Goal: Find specific page/section: Find specific page/section

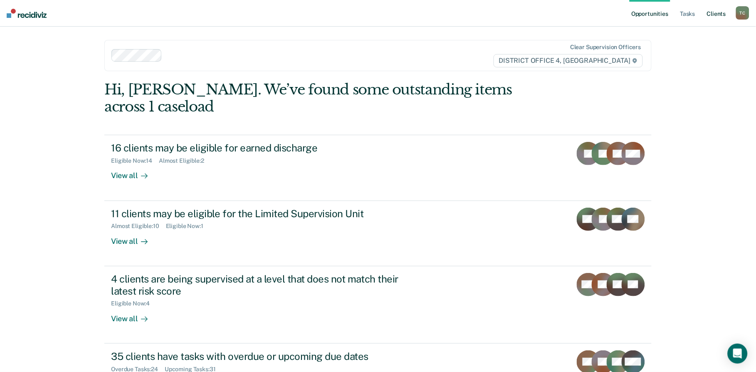
click at [717, 12] on link "Client s" at bounding box center [716, 13] width 22 height 27
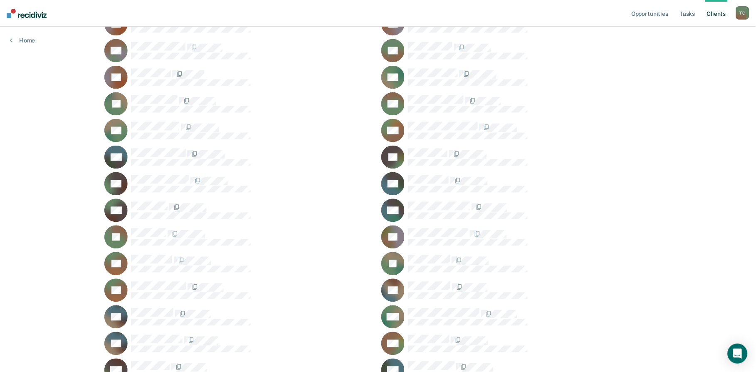
scroll to position [323, 0]
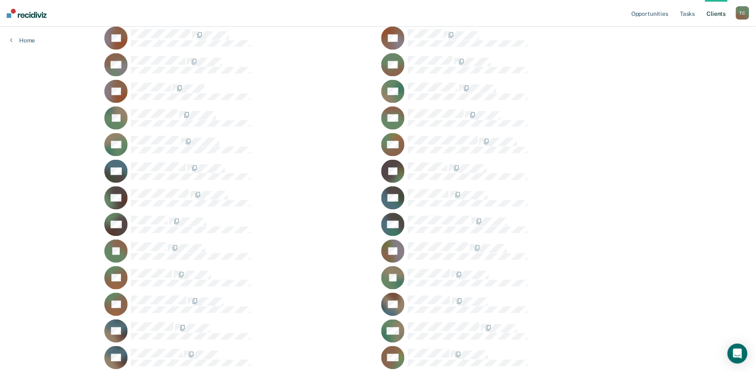
click at [148, 73] on div "KC" at bounding box center [239, 64] width 270 height 23
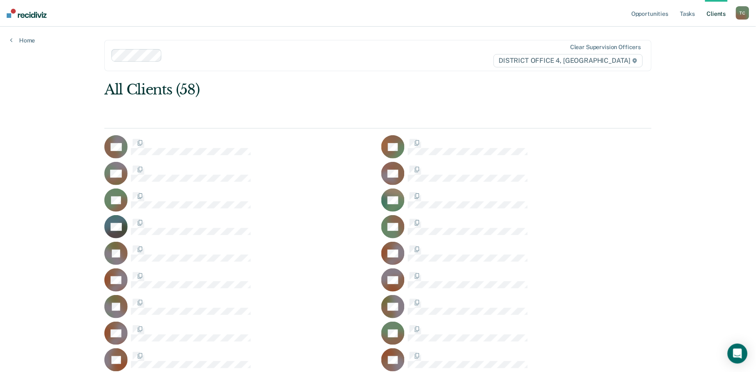
scroll to position [323, 0]
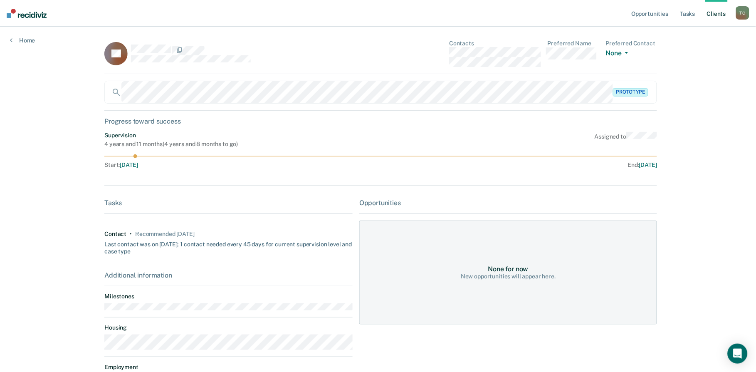
click at [479, 282] on div "None for now New opportunities will appear here." at bounding box center [508, 272] width 298 height 104
